Goal: Communication & Community: Answer question/provide support

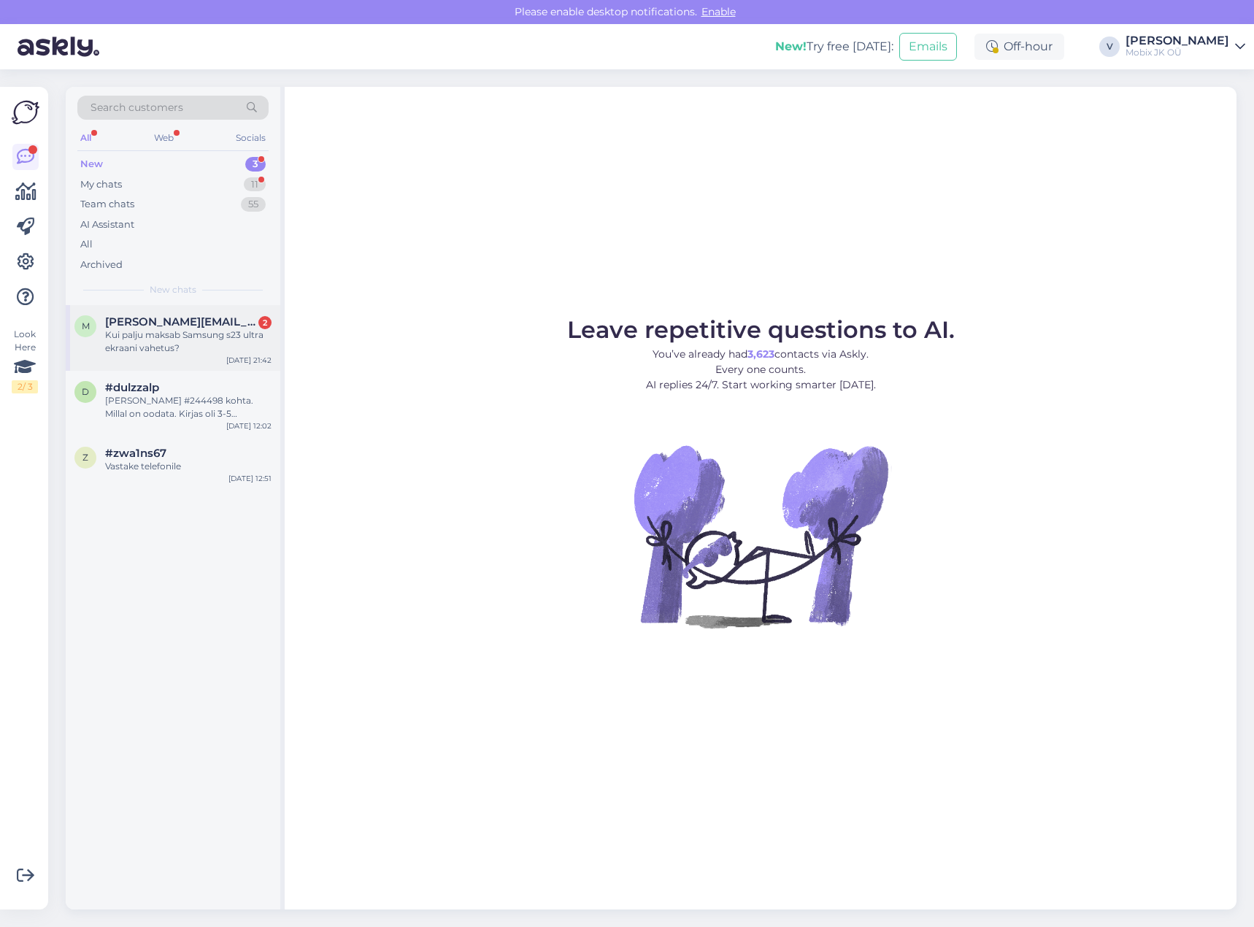
click at [166, 355] on div "m [PERSON_NAME][EMAIL_ADDRESS][DOMAIN_NAME] 2 Kui palju maksab Samsung s23 ultr…" at bounding box center [173, 338] width 215 height 66
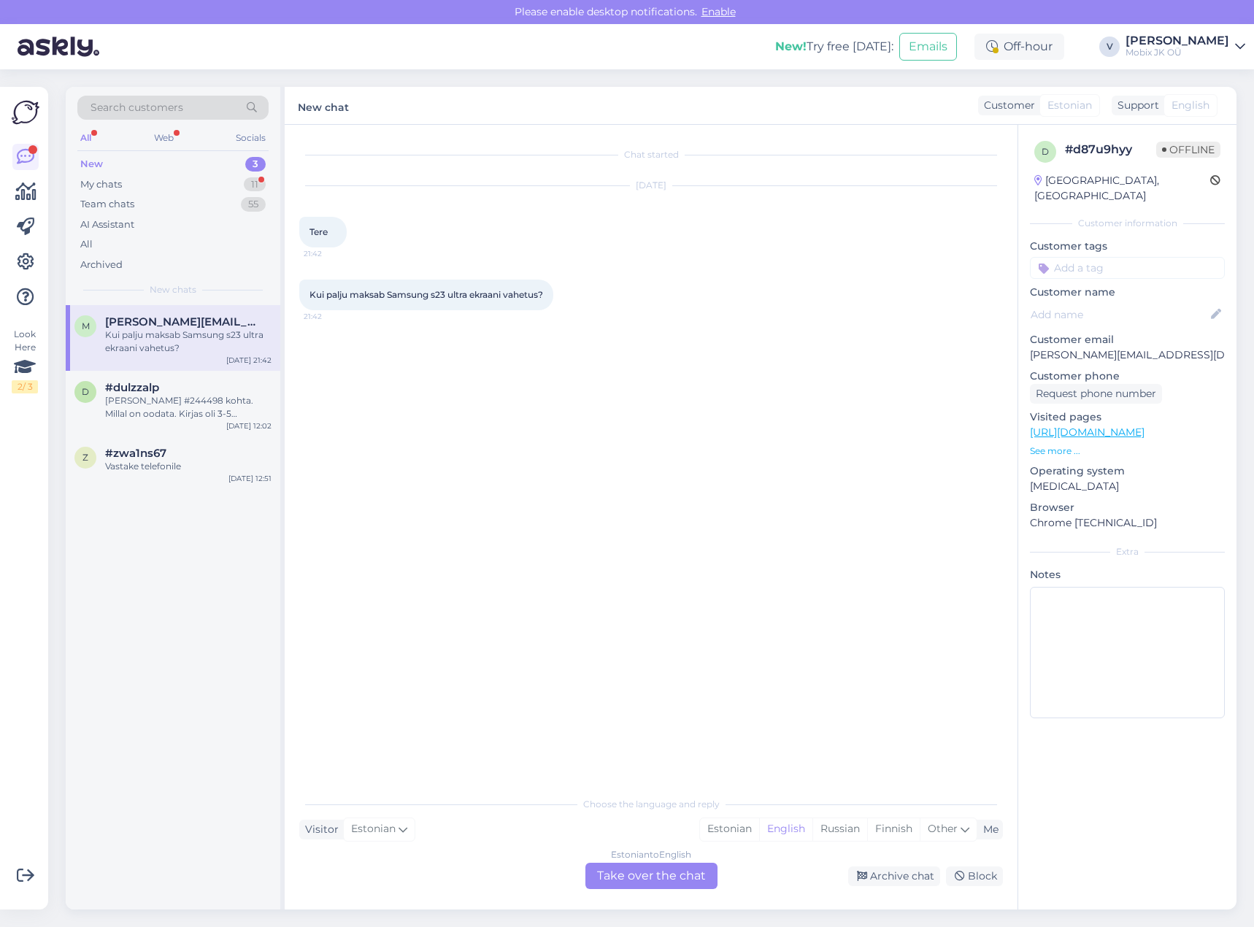
click at [731, 833] on div "Estonian" at bounding box center [729, 829] width 59 height 22
click at [690, 867] on div "Estonian to Estonian Take over the chat" at bounding box center [651, 876] width 132 height 26
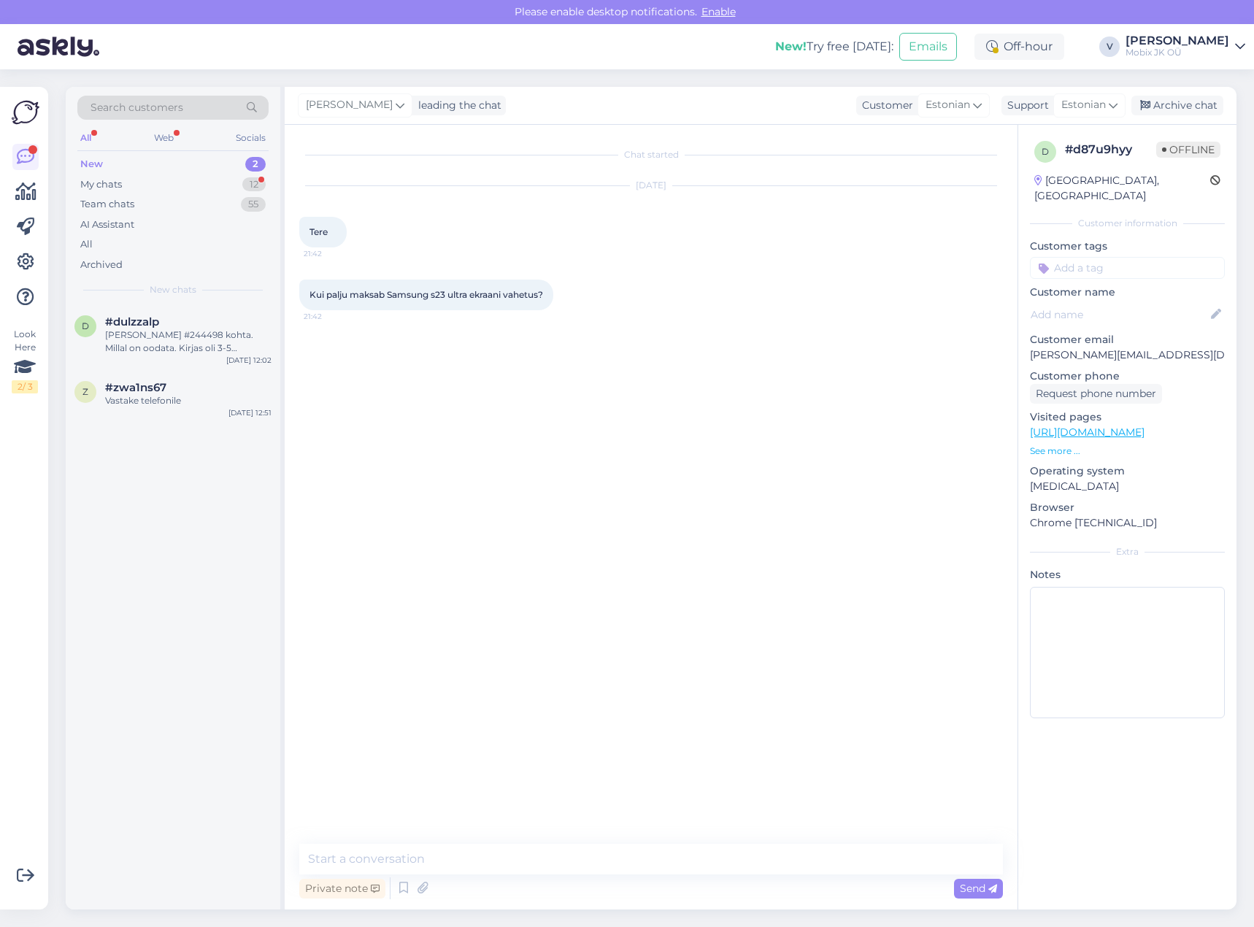
click at [688, 863] on textarea at bounding box center [651, 859] width 704 height 31
type textarea "Tere!"
click at [724, 868] on textarea at bounding box center [651, 859] width 704 height 31
paste textarea "[URL][DOMAIN_NAME]"
type textarea "S23 Ultra ekraanimoodulid: [URL][DOMAIN_NAME]"
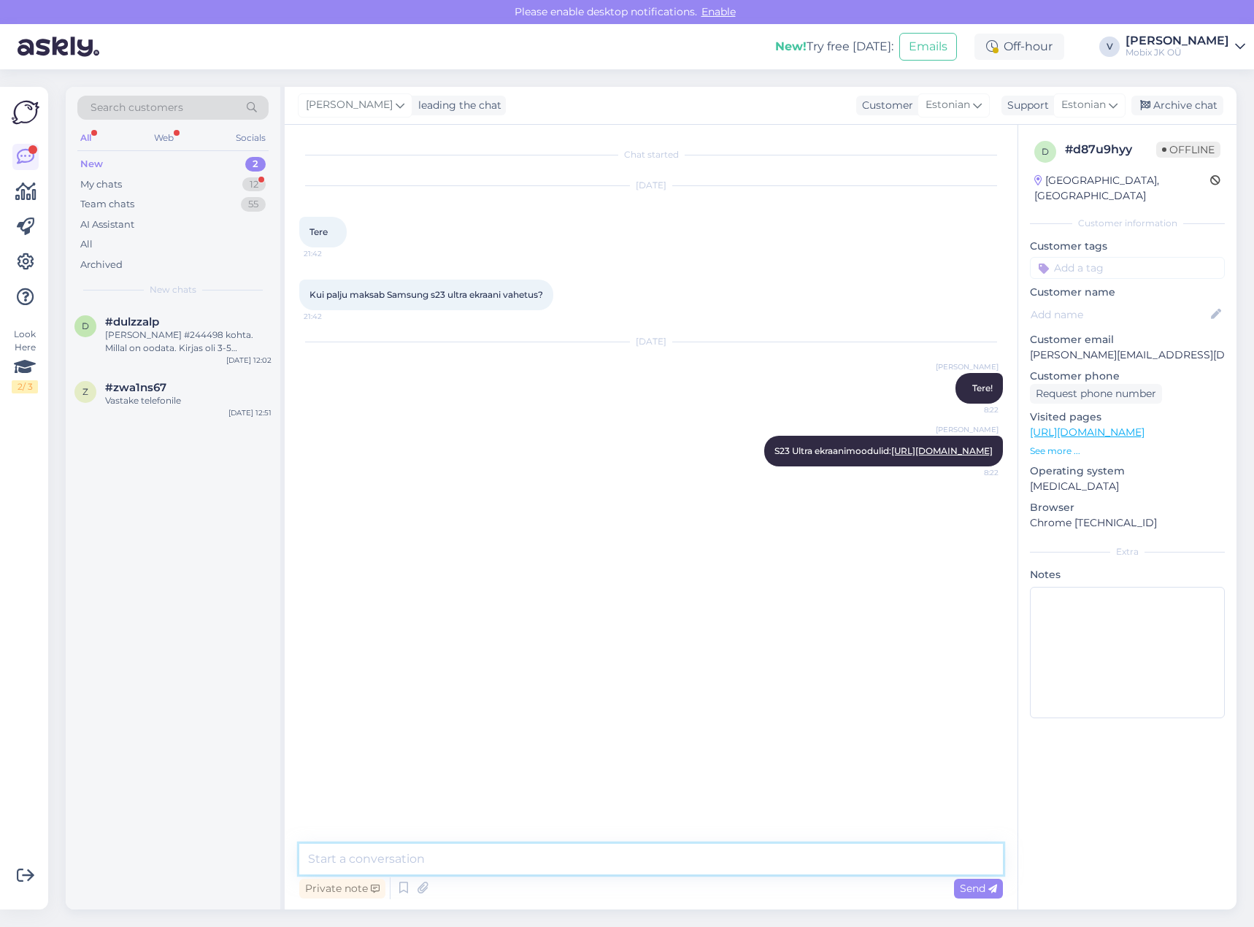
paste textarea "Telefoni varuosa vahetus; Ekraan"
type textarea "Telefoni varuosa vahetus; Ekraan - 34€."
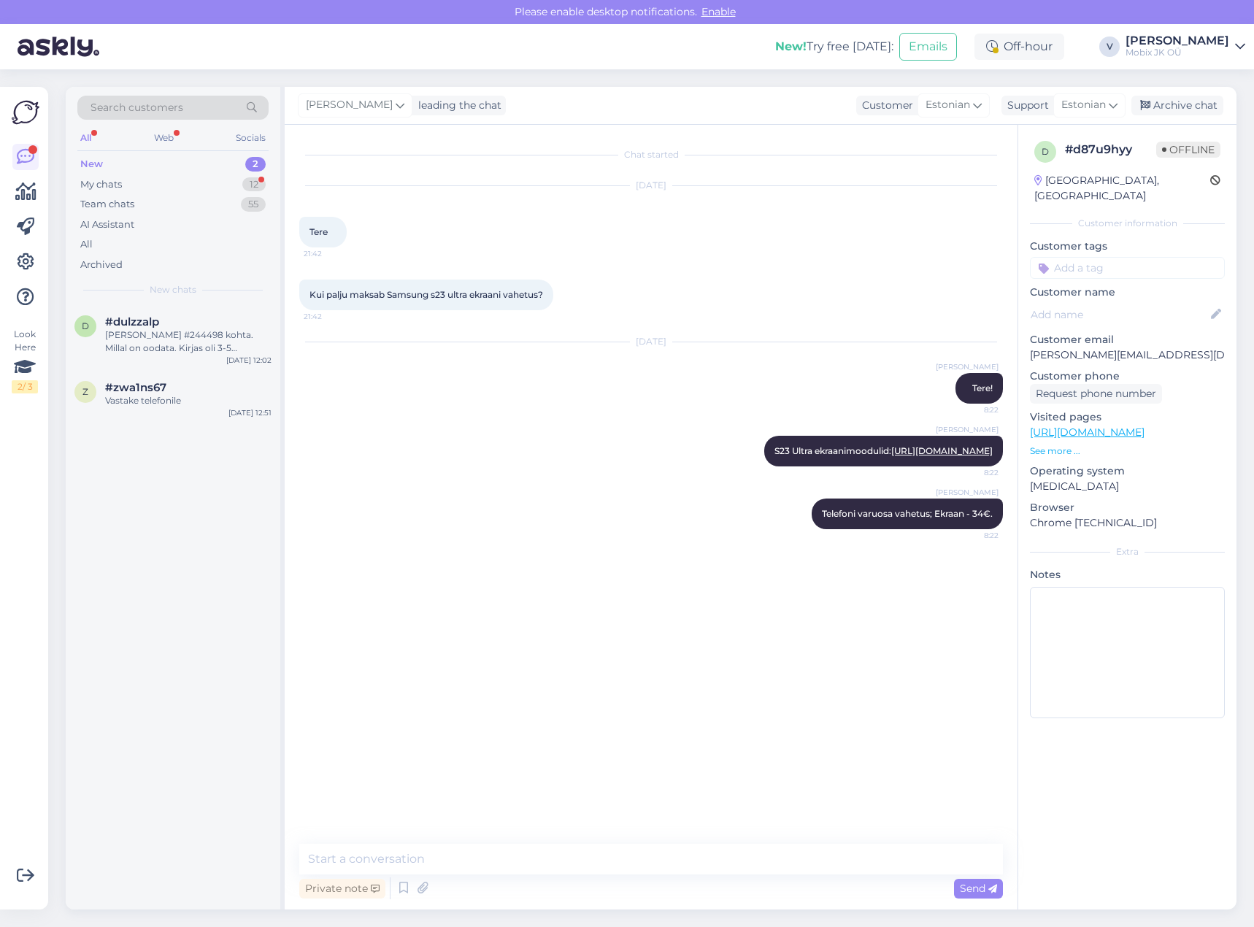
drag, startPoint x: 1062, startPoint y: 258, endPoint x: 1078, endPoint y: 264, distance: 17.1
click at [1064, 260] on input at bounding box center [1127, 268] width 195 height 22
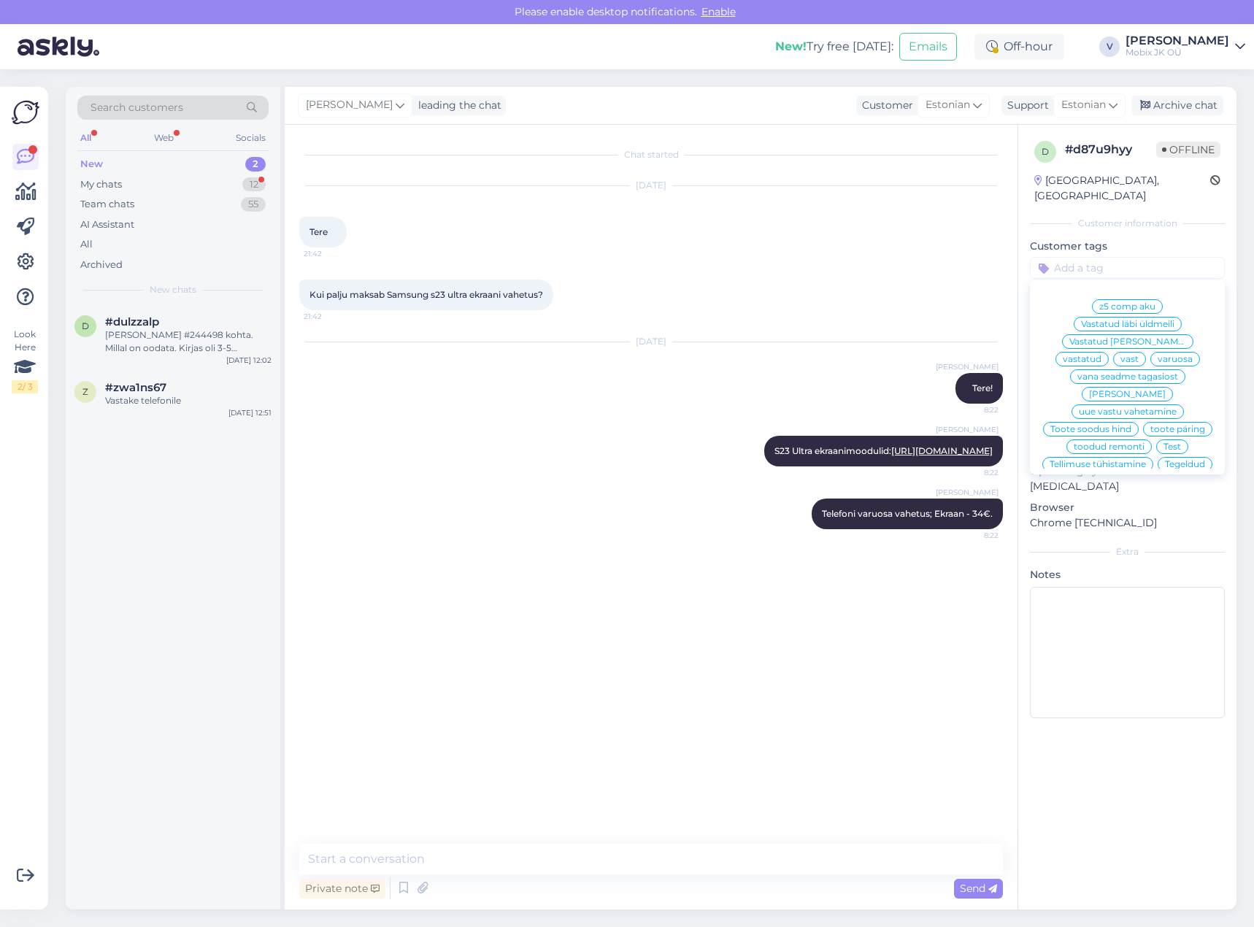
click at [1101, 355] on span "vastatud" at bounding box center [1082, 359] width 39 height 9
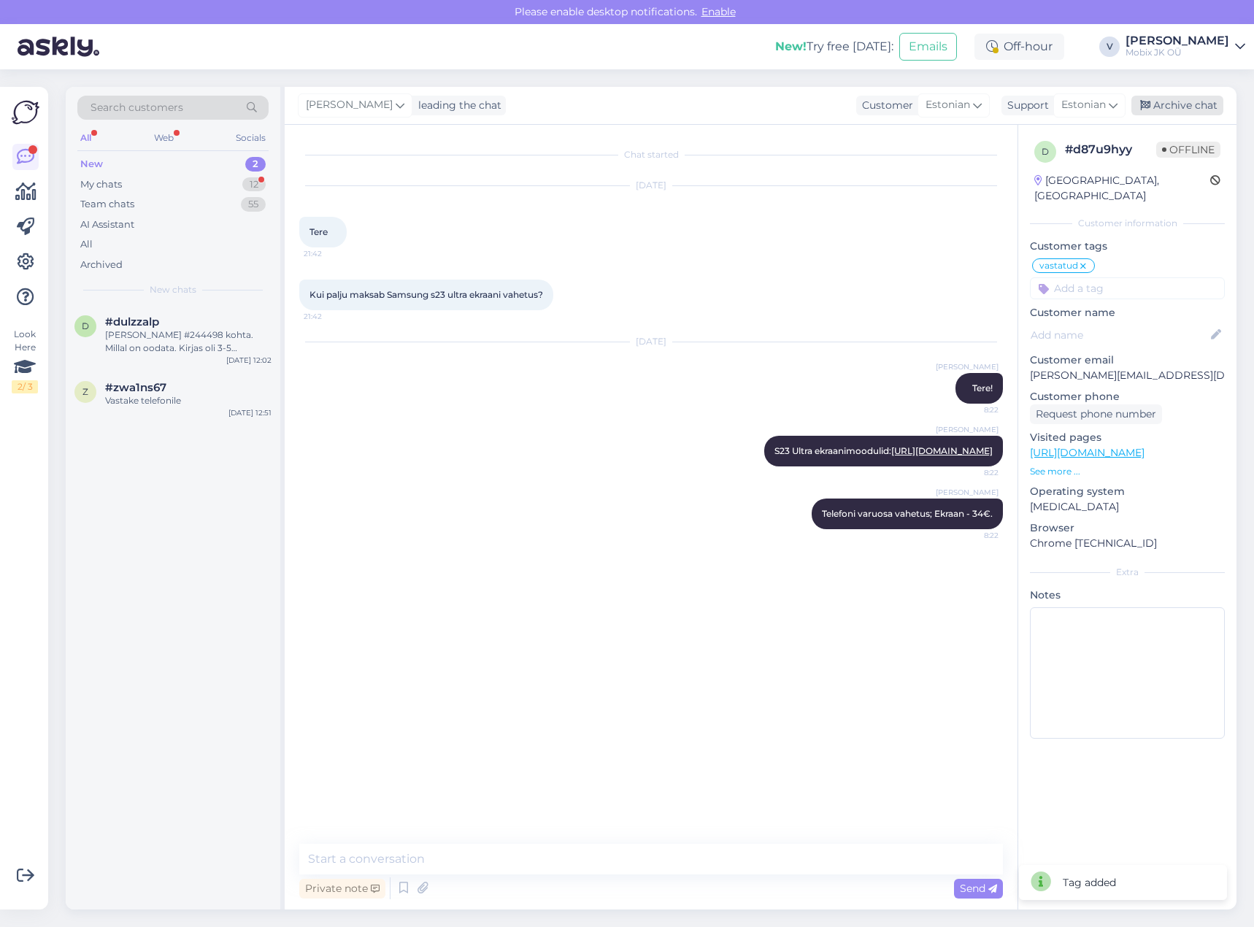
click at [1179, 107] on div "Archive chat" at bounding box center [1177, 106] width 92 height 20
click at [219, 185] on div "My chats 11" at bounding box center [172, 184] width 191 height 20
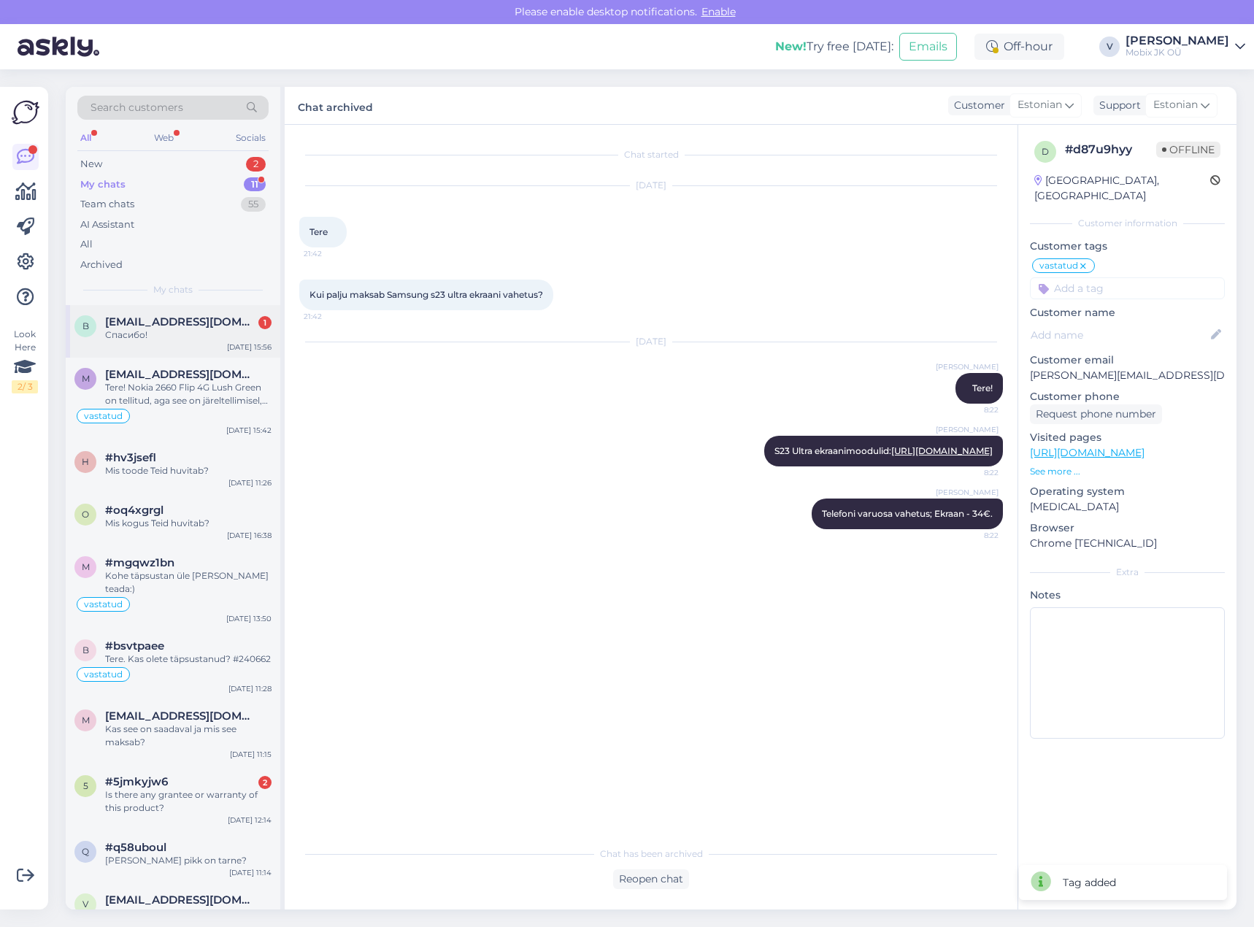
drag, startPoint x: 222, startPoint y: 336, endPoint x: 234, endPoint y: 338, distance: 12.6
click at [221, 336] on div "Спасибо!" at bounding box center [188, 334] width 166 height 13
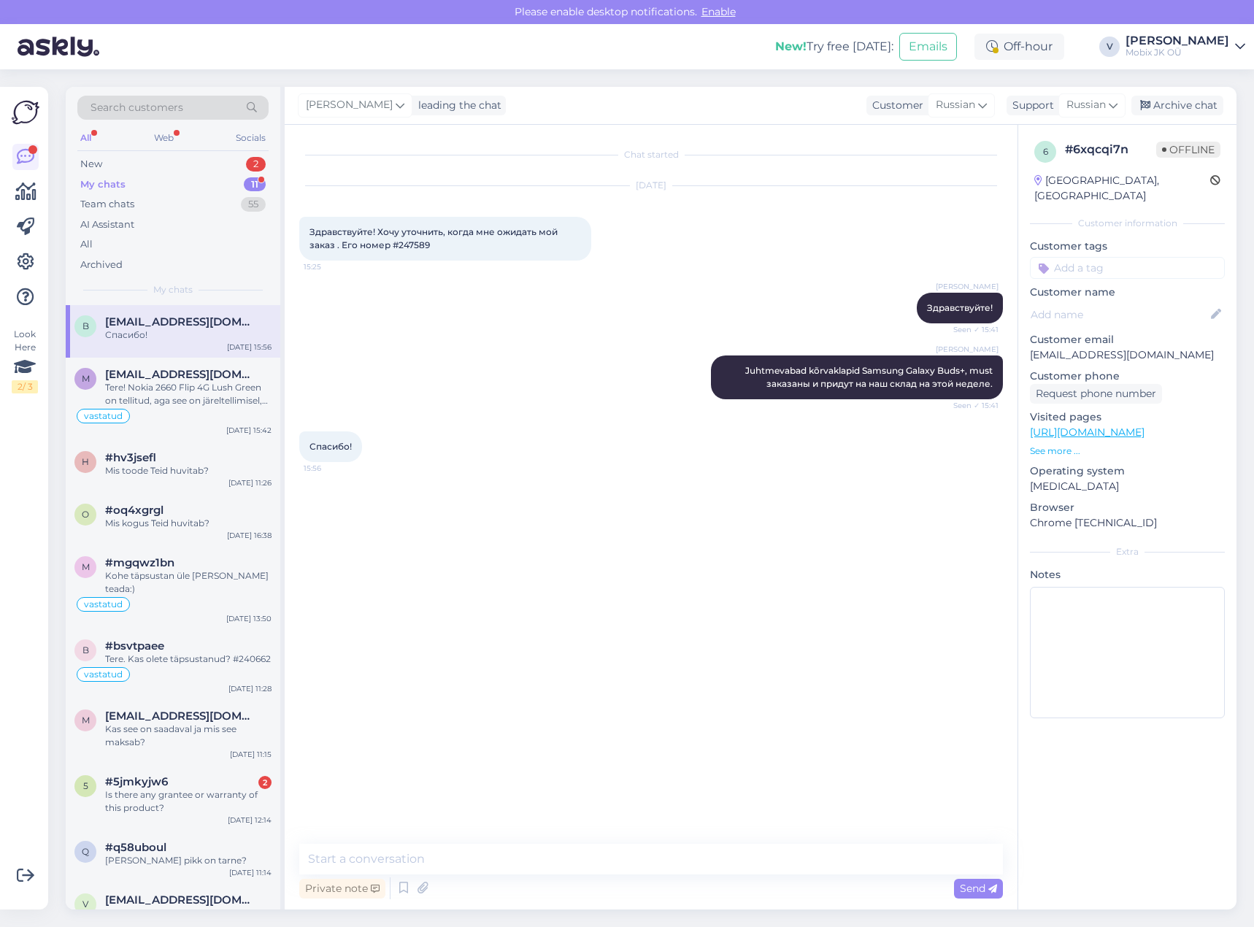
click at [1129, 257] on input at bounding box center [1127, 268] width 195 height 22
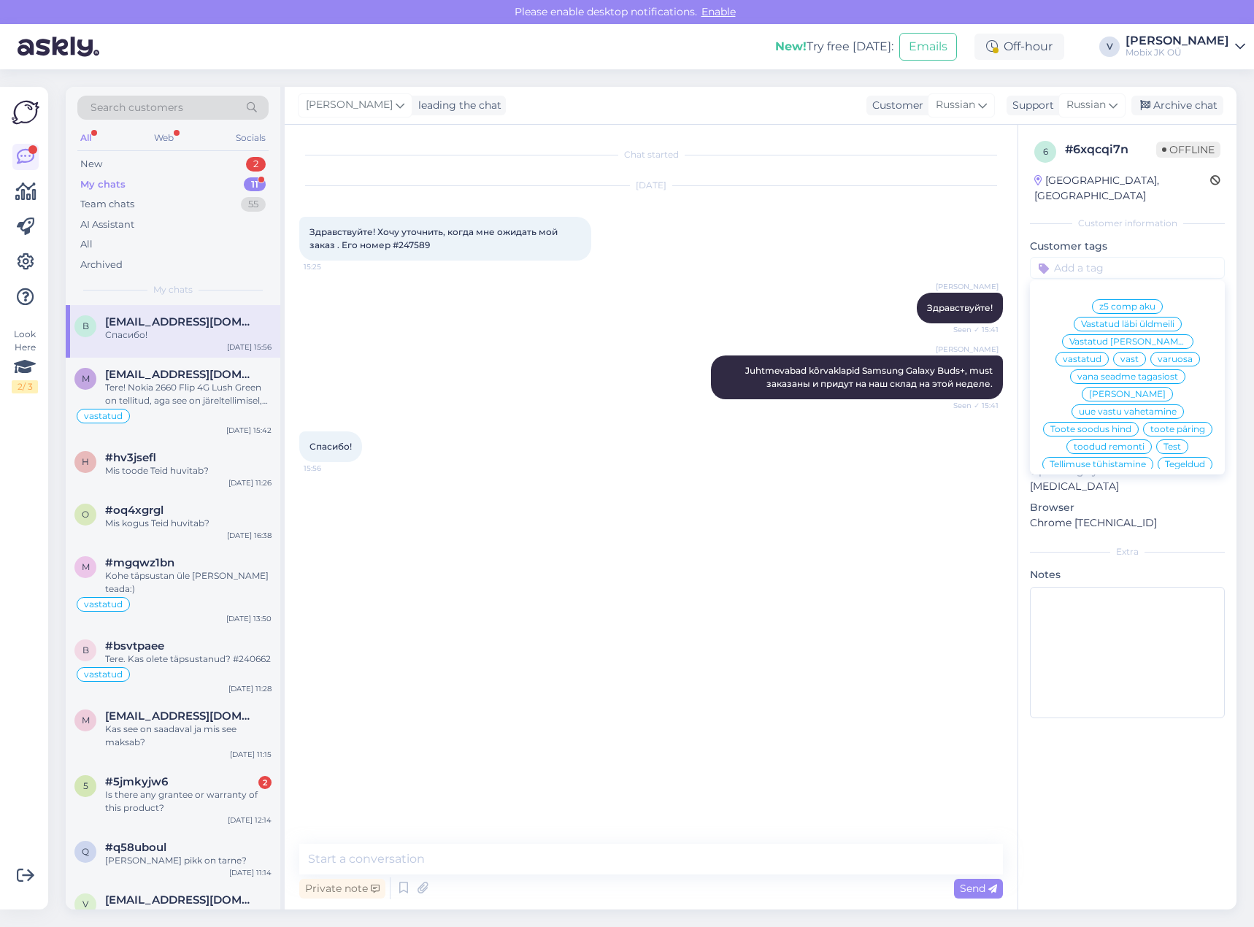
click at [1101, 355] on span "vastatud" at bounding box center [1082, 359] width 39 height 9
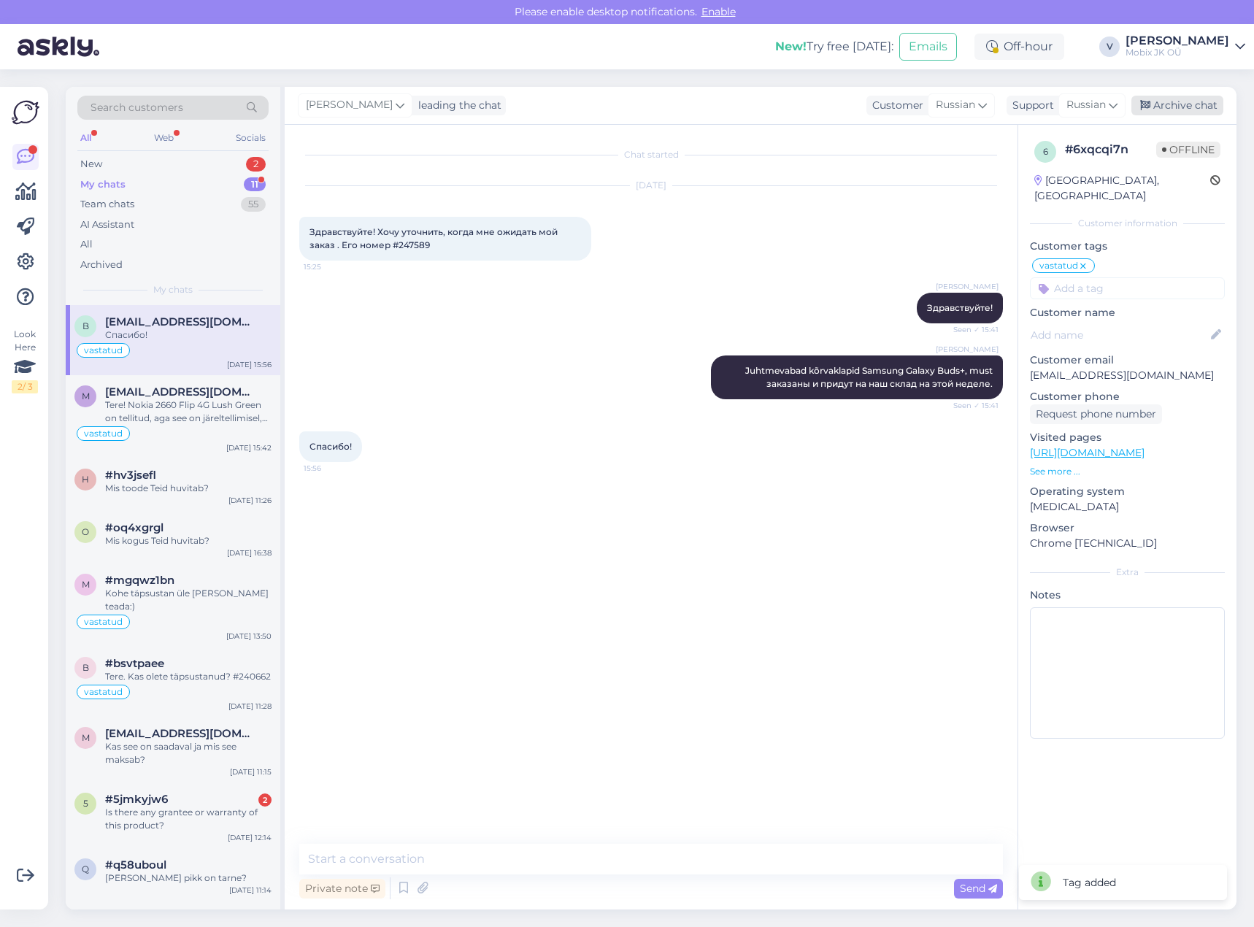
click at [1177, 102] on div "Archive chat" at bounding box center [1177, 106] width 92 height 20
